Goal: Information Seeking & Learning: Check status

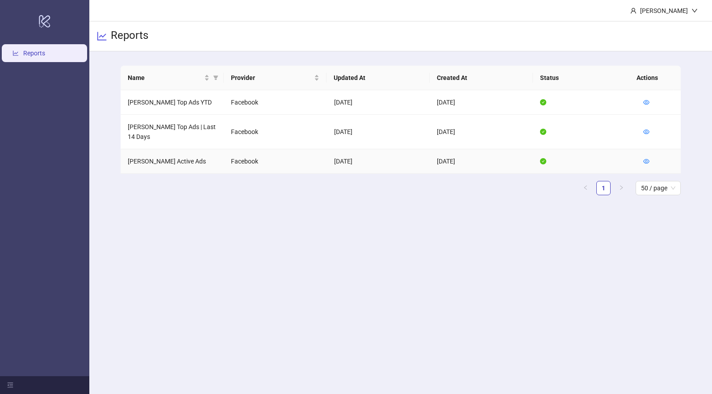
click at [189, 158] on td "[PERSON_NAME] Active Ads" at bounding box center [172, 161] width 103 height 25
click at [175, 153] on td "[PERSON_NAME] Active Ads" at bounding box center [172, 161] width 103 height 25
click at [644, 158] on icon "eye" at bounding box center [646, 161] width 6 height 6
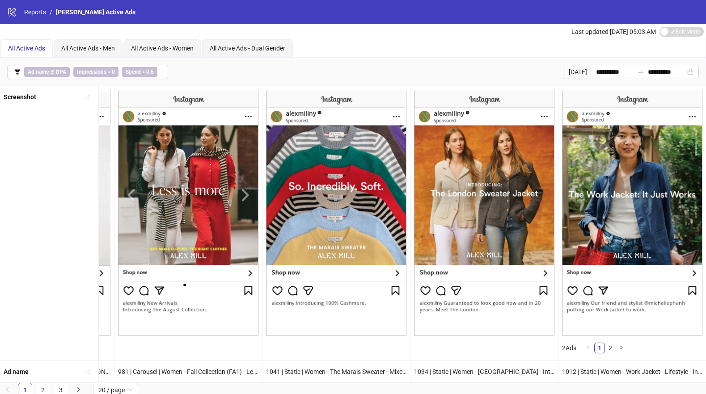
scroll to position [9, 0]
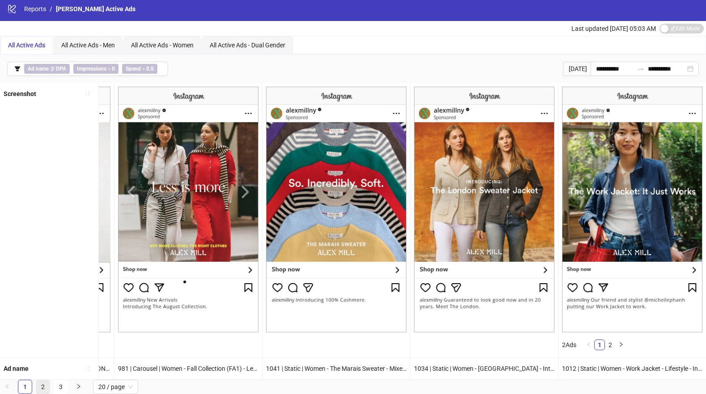
click at [43, 387] on link "2" at bounding box center [42, 386] width 13 height 13
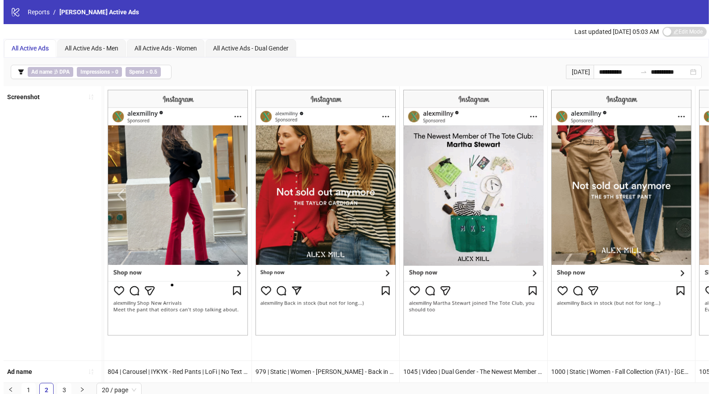
scroll to position [0, 2344]
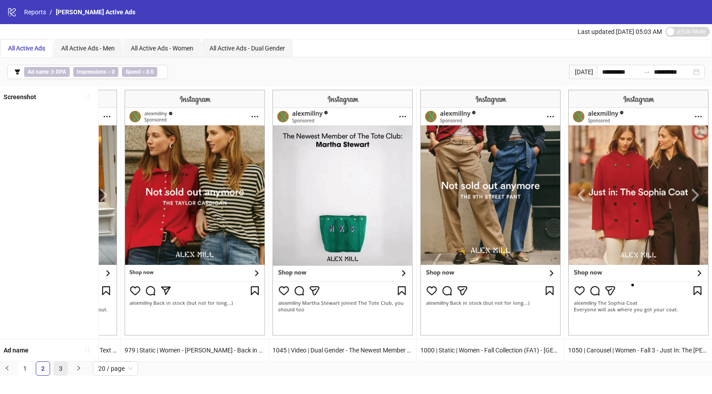
click at [63, 372] on link "3" at bounding box center [60, 368] width 13 height 13
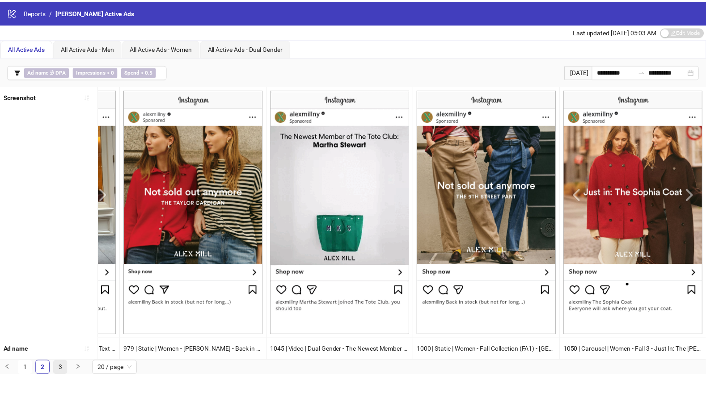
scroll to position [0, 1457]
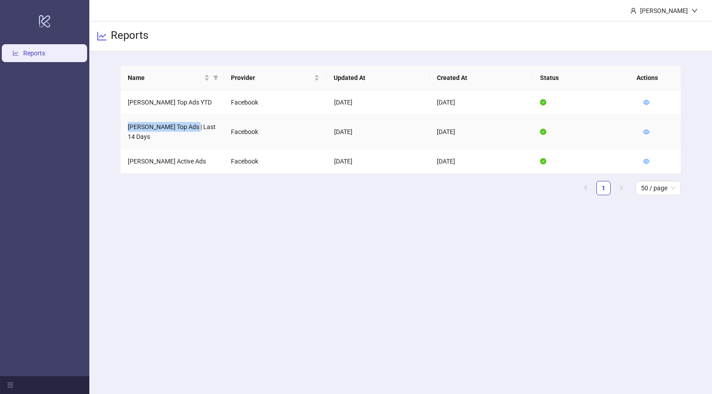
drag, startPoint x: 187, startPoint y: 124, endPoint x: 186, endPoint y: 115, distance: 8.6
click at [186, 115] on td "[PERSON_NAME] Top Ads | Last 14 Days" at bounding box center [172, 132] width 103 height 34
click at [199, 129] on td "[PERSON_NAME] Top Ads | Last 14 Days" at bounding box center [172, 132] width 103 height 34
click at [647, 129] on icon "eye" at bounding box center [646, 132] width 6 height 6
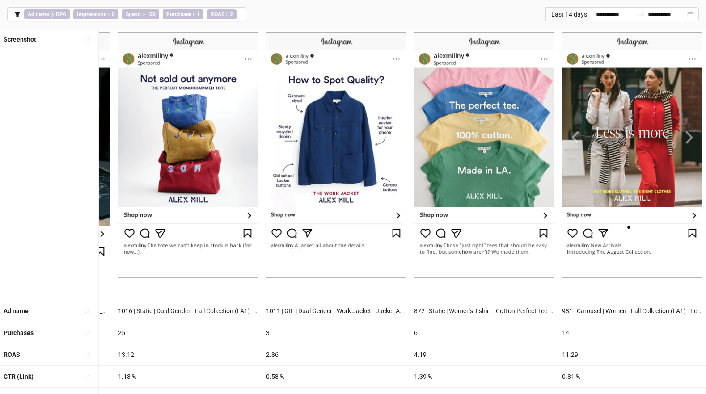
scroll to position [94, 0]
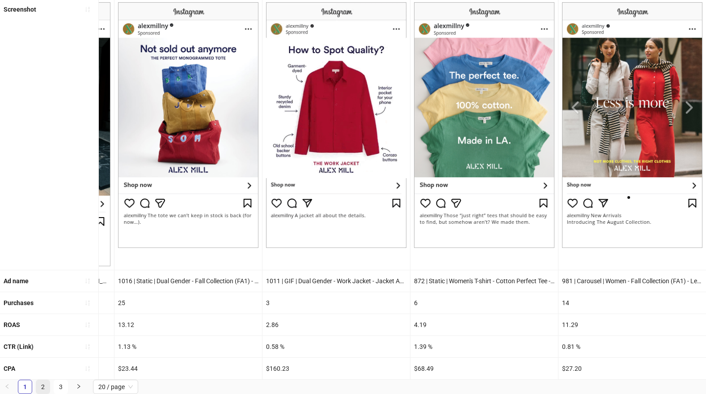
click at [43, 386] on link "2" at bounding box center [42, 386] width 13 height 13
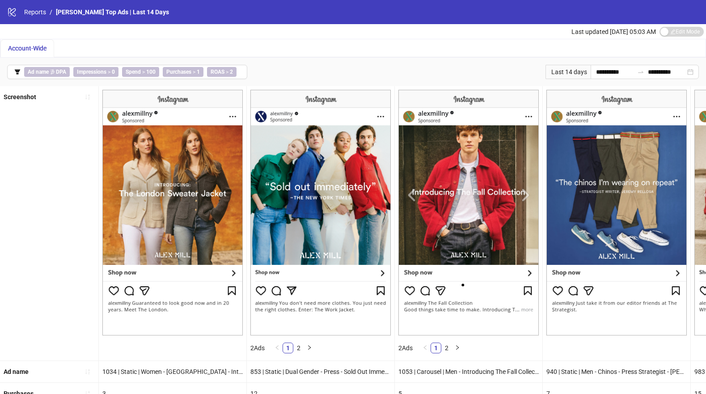
scroll to position [97, 0]
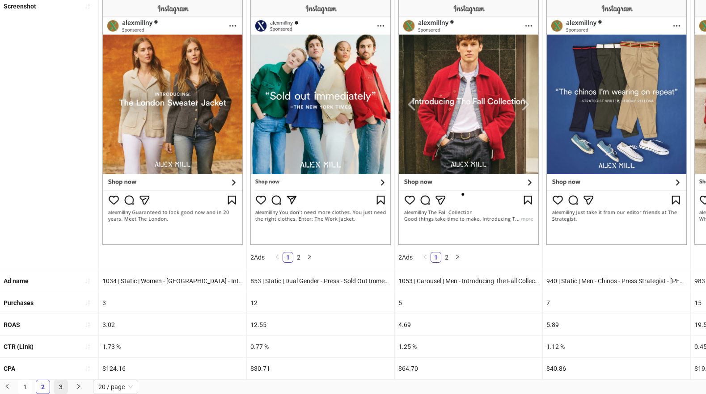
click at [62, 387] on link "3" at bounding box center [60, 386] width 13 height 13
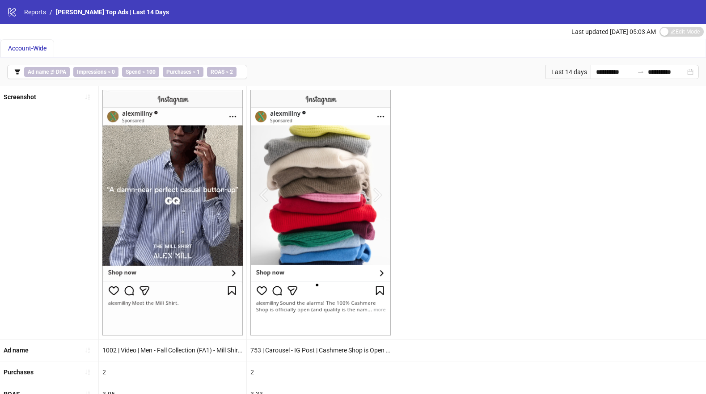
scroll to position [69, 0]
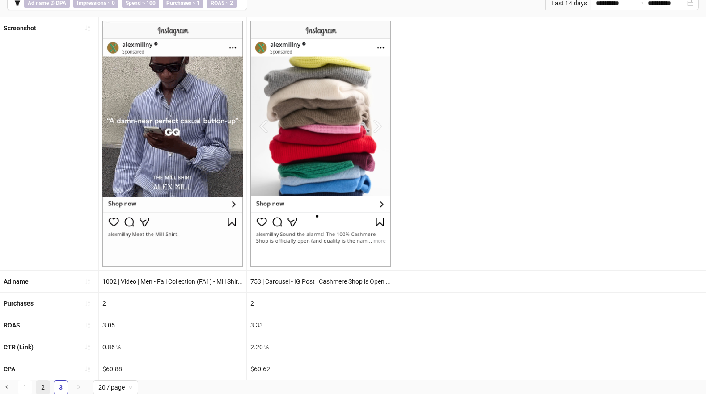
click at [44, 386] on link "2" at bounding box center [42, 387] width 13 height 13
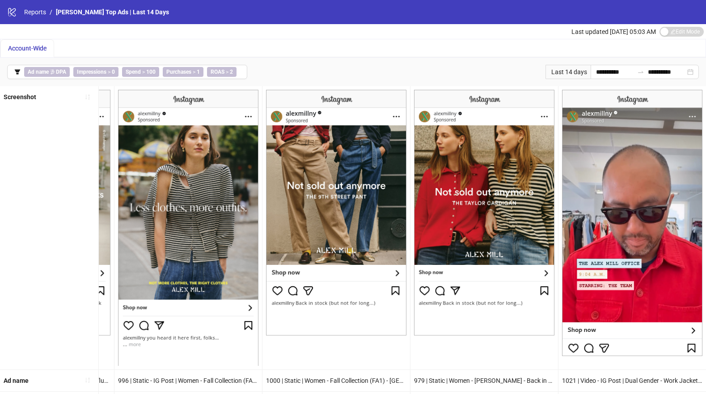
scroll to position [106, 0]
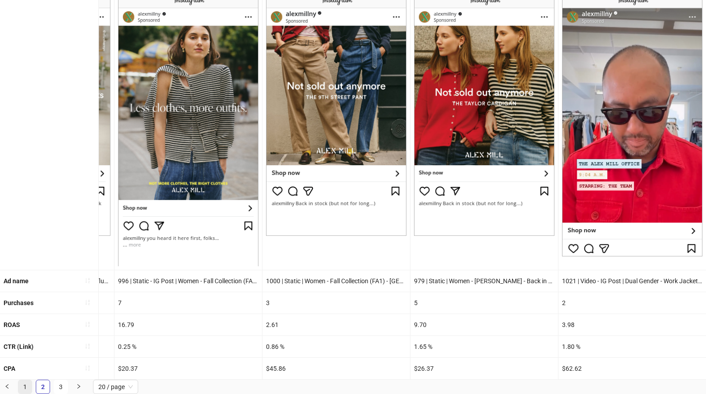
click at [23, 384] on link "1" at bounding box center [24, 386] width 13 height 13
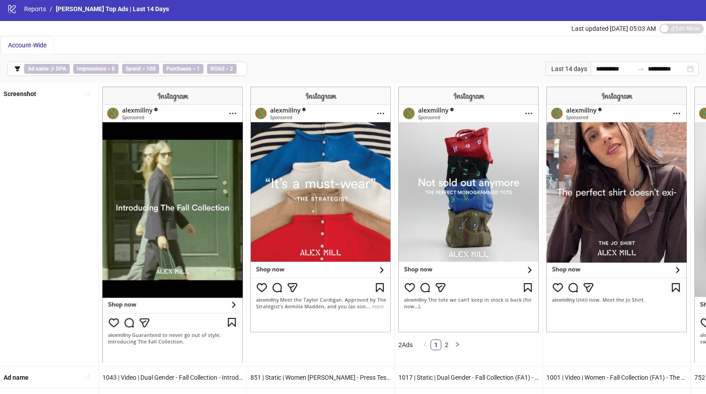
scroll to position [0, 0]
